Goal: Task Accomplishment & Management: Manage account settings

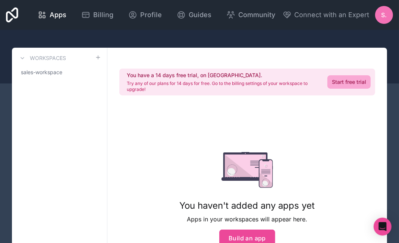
click at [31, 72] on span "sales-workspace" at bounding box center [41, 72] width 41 height 7
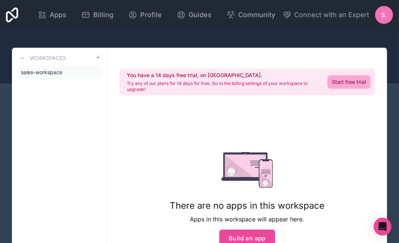
click at [132, 15] on icon at bounding box center [132, 14] width 2 height 2
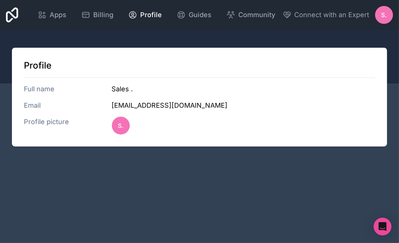
click at [85, 16] on icon at bounding box center [85, 16] width 1 height 0
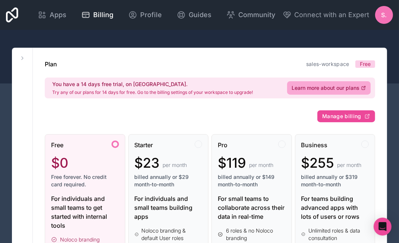
click at [382, 18] on span "S." at bounding box center [384, 14] width 6 height 9
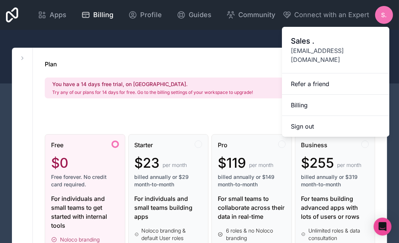
click at [70, 12] on link "Apps" at bounding box center [52, 15] width 41 height 16
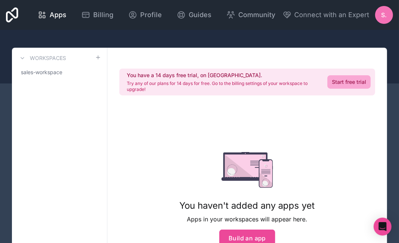
click at [381, 13] on span "S." at bounding box center [384, 14] width 6 height 9
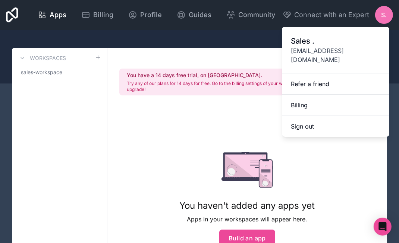
click at [198, 12] on span "Guides" at bounding box center [199, 15] width 23 height 10
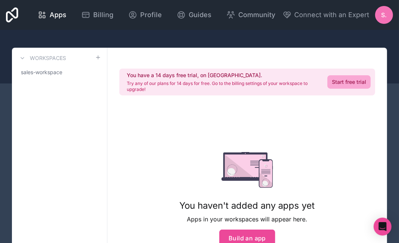
click at [386, 19] on span "S." at bounding box center [384, 14] width 6 height 9
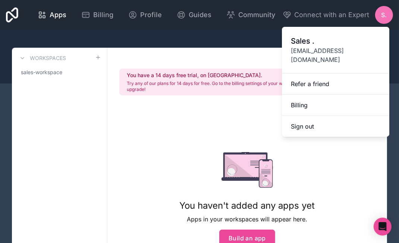
click at [327, 100] on link "Billing" at bounding box center [335, 105] width 107 height 21
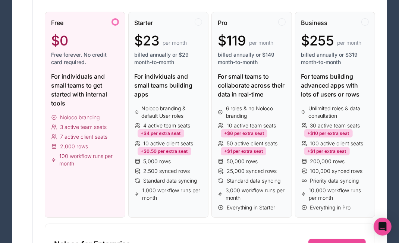
scroll to position [124, 0]
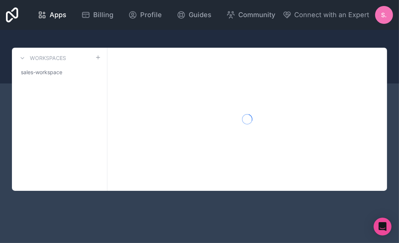
scroll to position [12, 0]
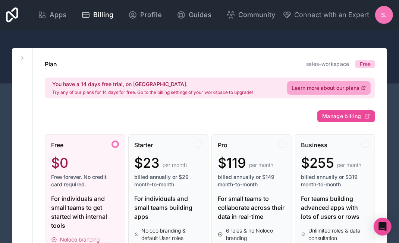
click at [383, 18] on span "S." at bounding box center [384, 14] width 6 height 9
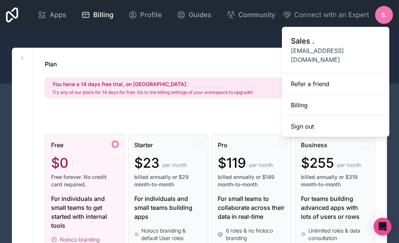
click at [347, 118] on button "Sign out" at bounding box center [335, 126] width 107 height 21
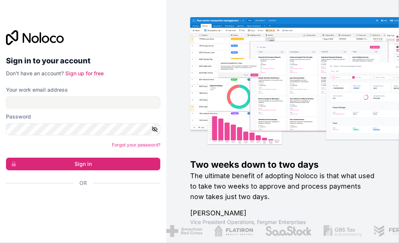
click at [358, 131] on img at bounding box center [318, 89] width 232 height 115
